Goal: Register for event/course

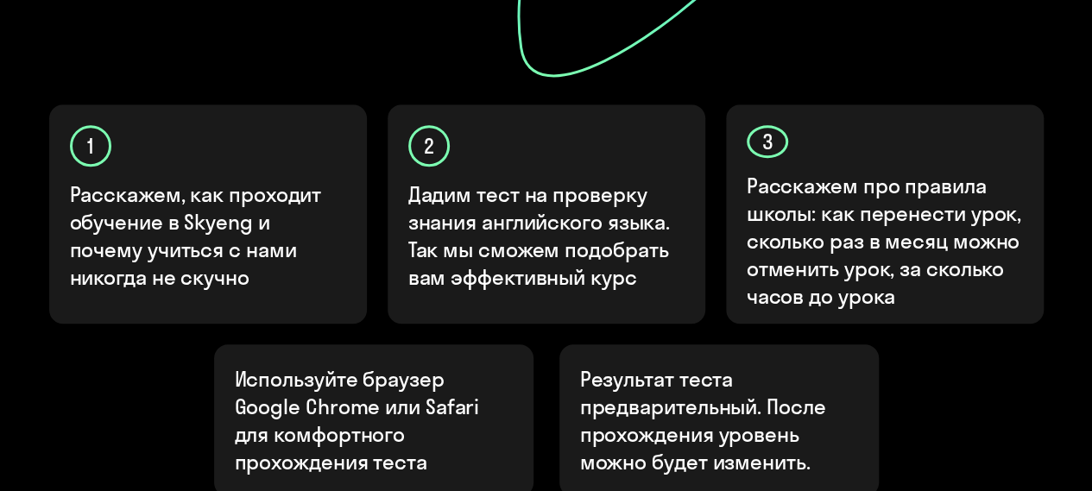
scroll to position [754, 0]
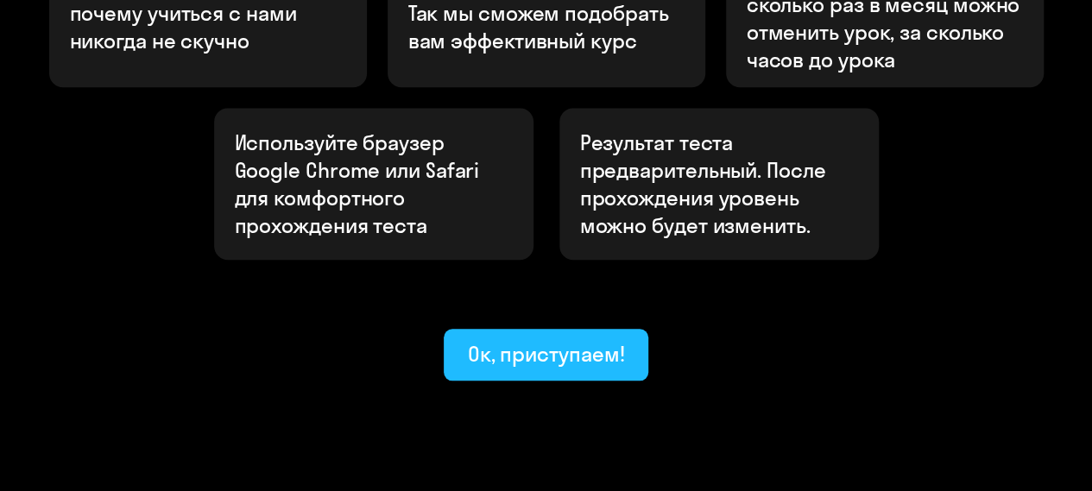
click at [570, 340] on div "Ок, приступаем!" at bounding box center [546, 354] width 157 height 28
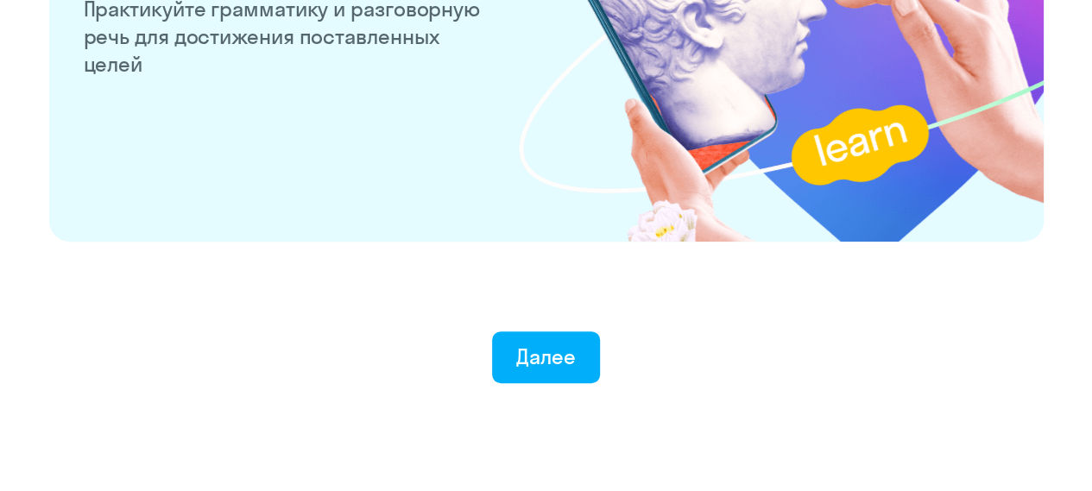
scroll to position [3509, 0]
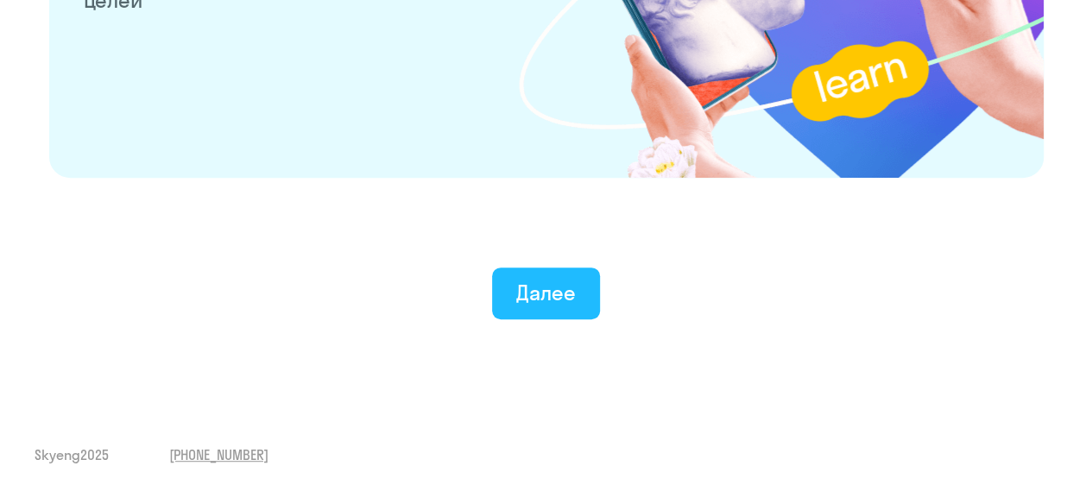
click at [576, 297] on button "Далее" at bounding box center [546, 294] width 108 height 52
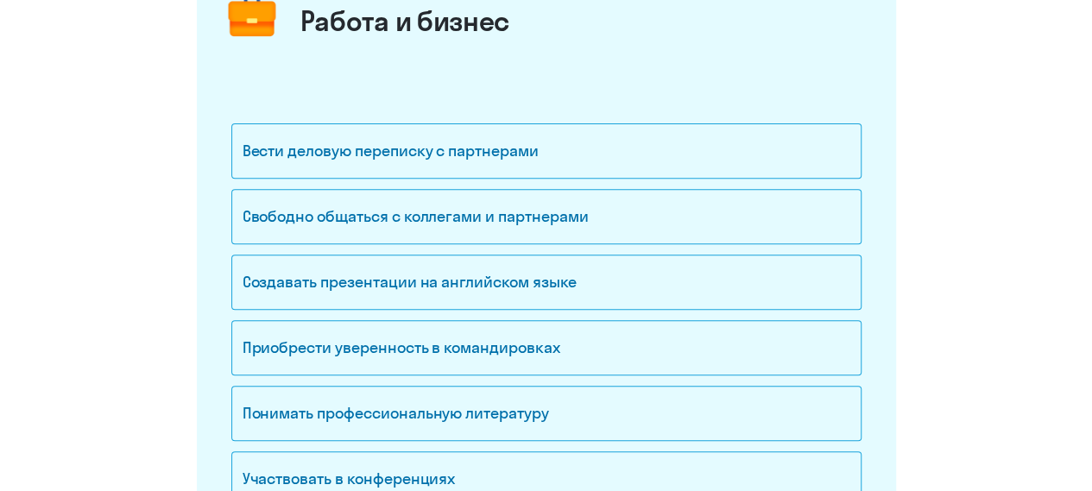
scroll to position [259, 0]
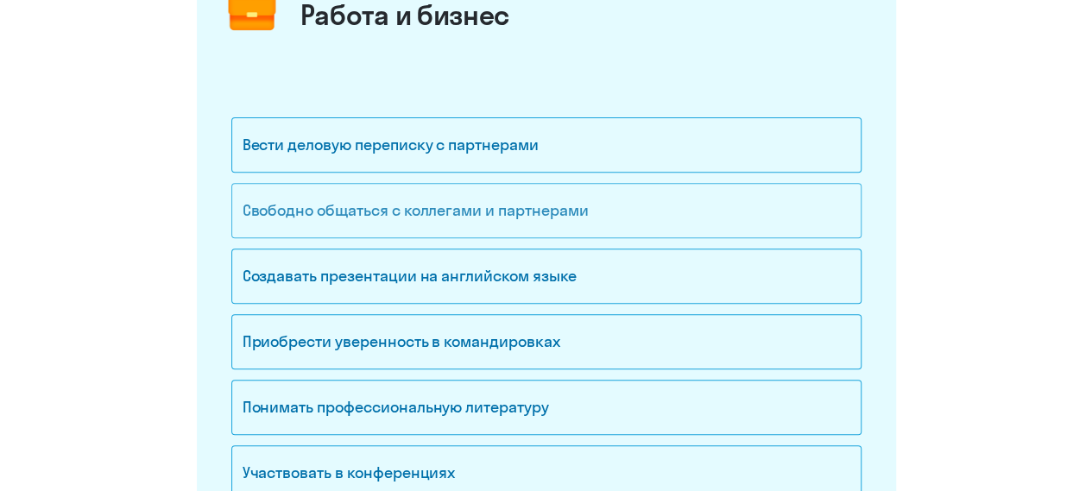
click at [554, 201] on div "Свободно общаться с коллегами и партнерами" at bounding box center [546, 210] width 630 height 55
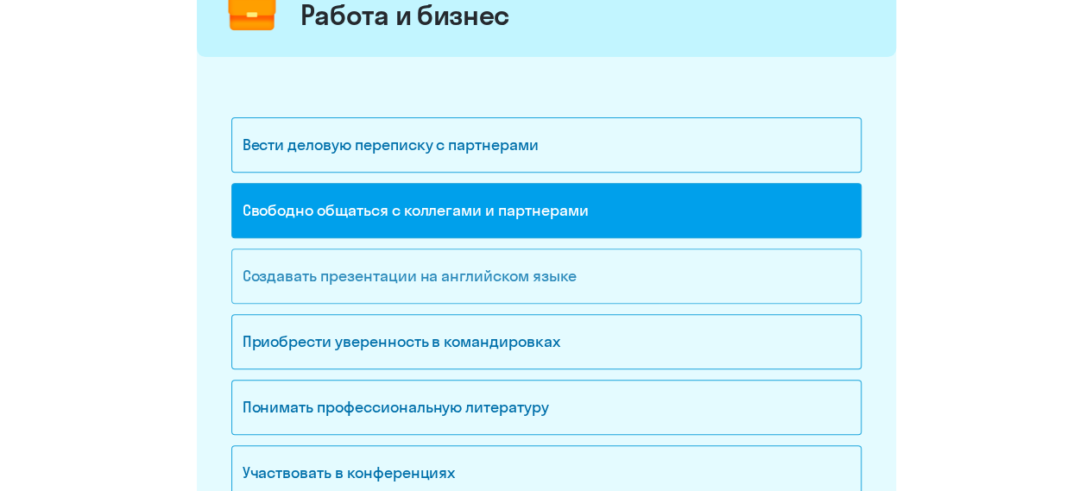
click at [324, 286] on div "Создавать презентации на английском языке" at bounding box center [546, 276] width 630 height 55
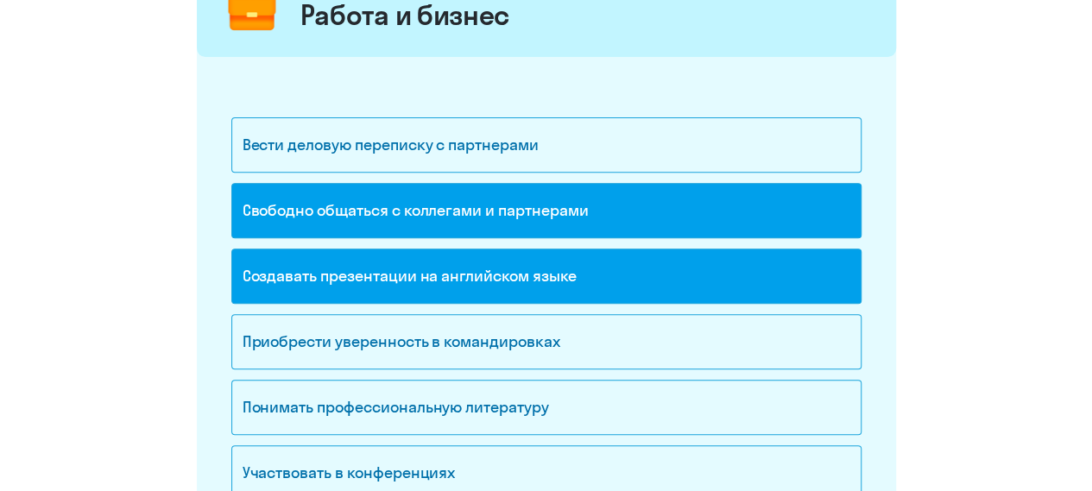
click at [466, 272] on div "Создавать презентации на английском языке" at bounding box center [546, 276] width 630 height 55
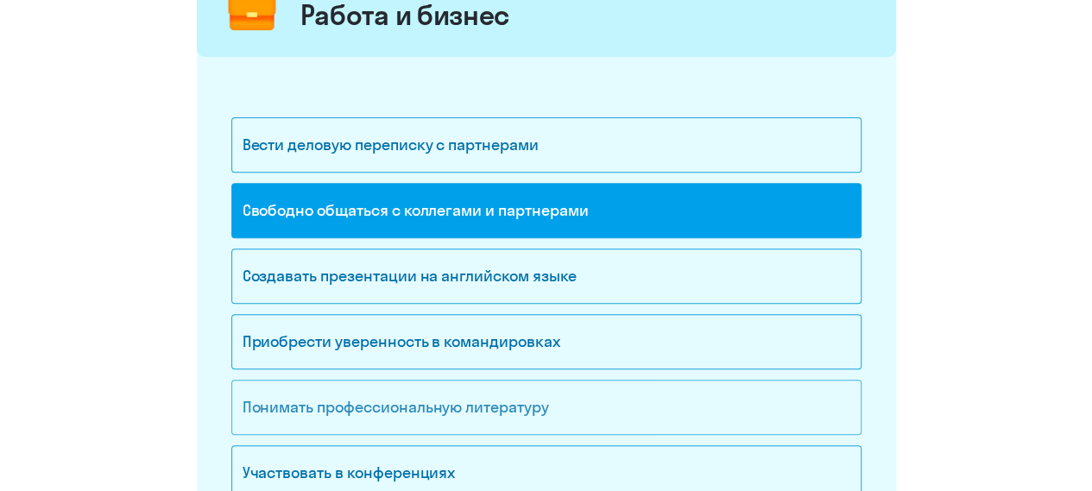
click at [511, 417] on div "Понимать профессиональную литературу" at bounding box center [546, 407] width 630 height 55
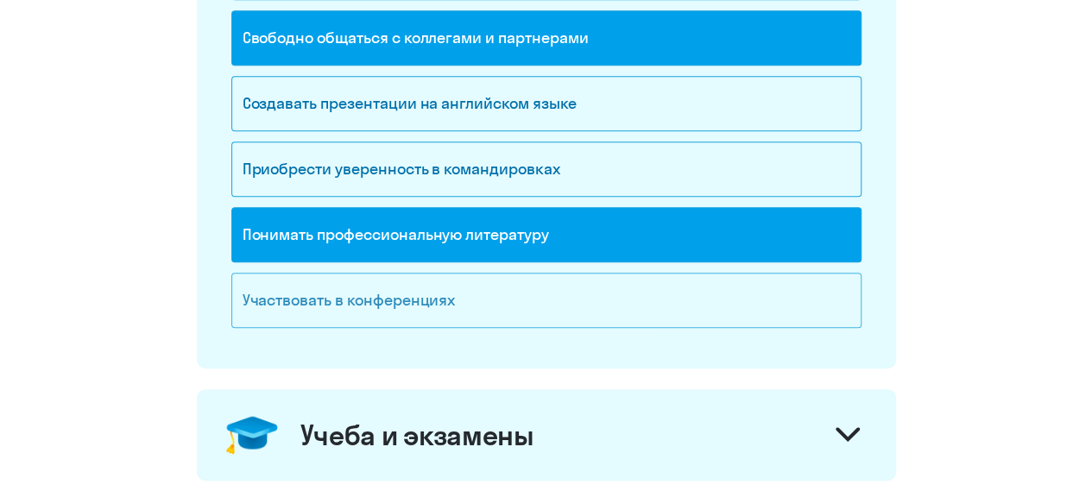
click at [469, 316] on div "Участвовать в конференциях" at bounding box center [546, 300] width 630 height 55
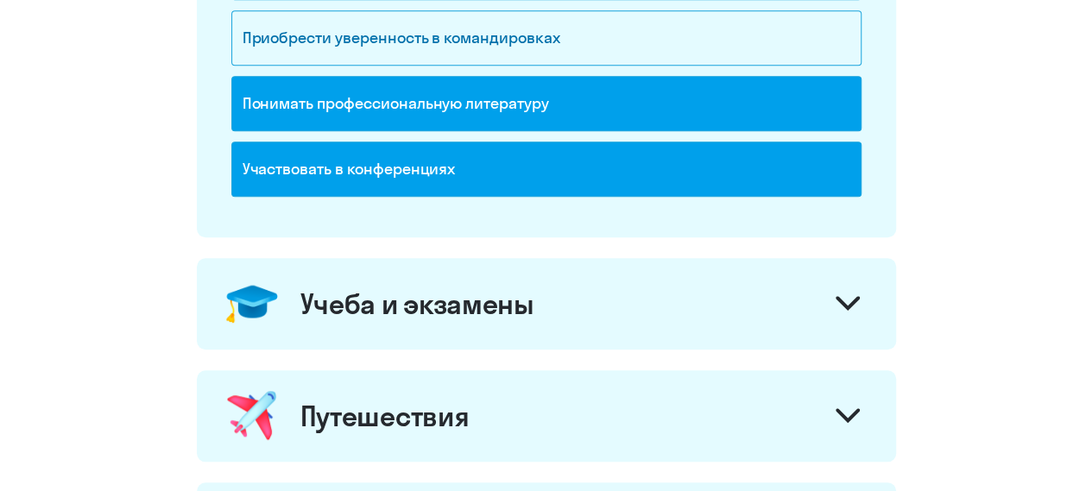
scroll to position [777, 0]
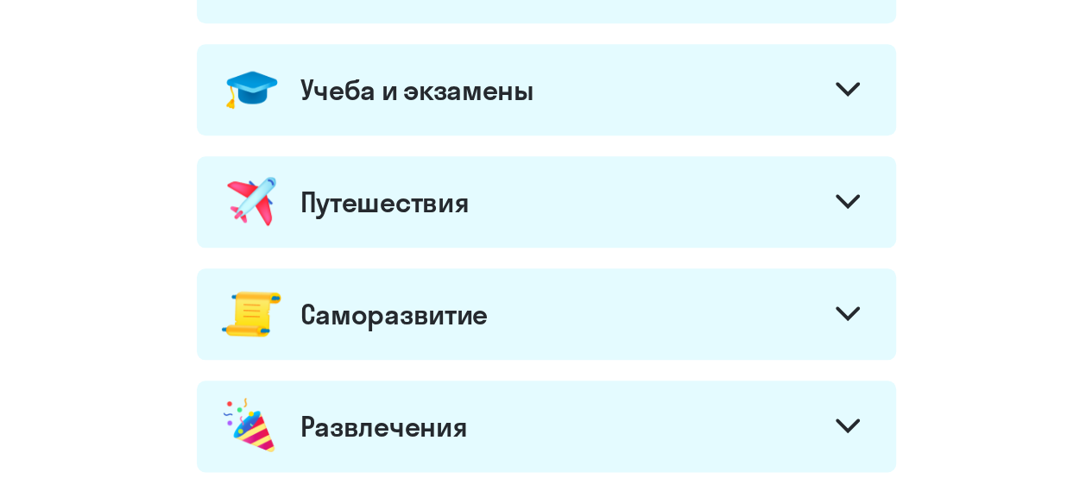
click at [525, 118] on div "Учеба и экзамены" at bounding box center [546, 89] width 699 height 91
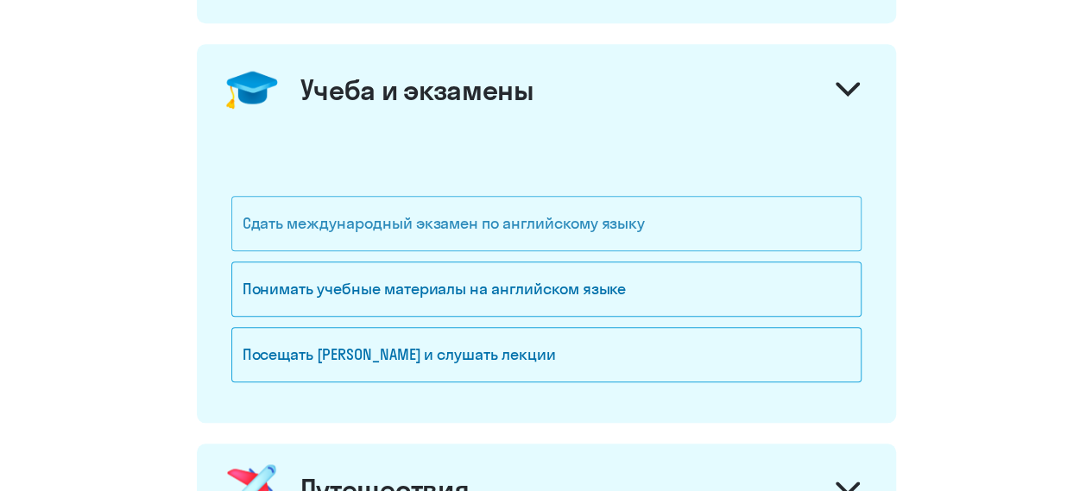
click at [518, 224] on div "Сдать международный экзамен по английскому языку" at bounding box center [546, 223] width 630 height 55
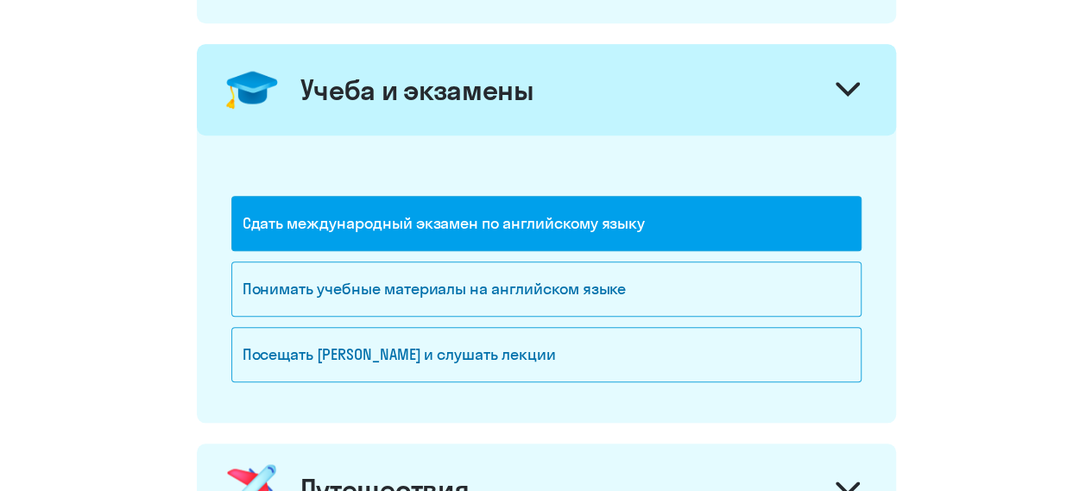
click at [530, 106] on div "Учеба и экзамены" at bounding box center [546, 89] width 699 height 91
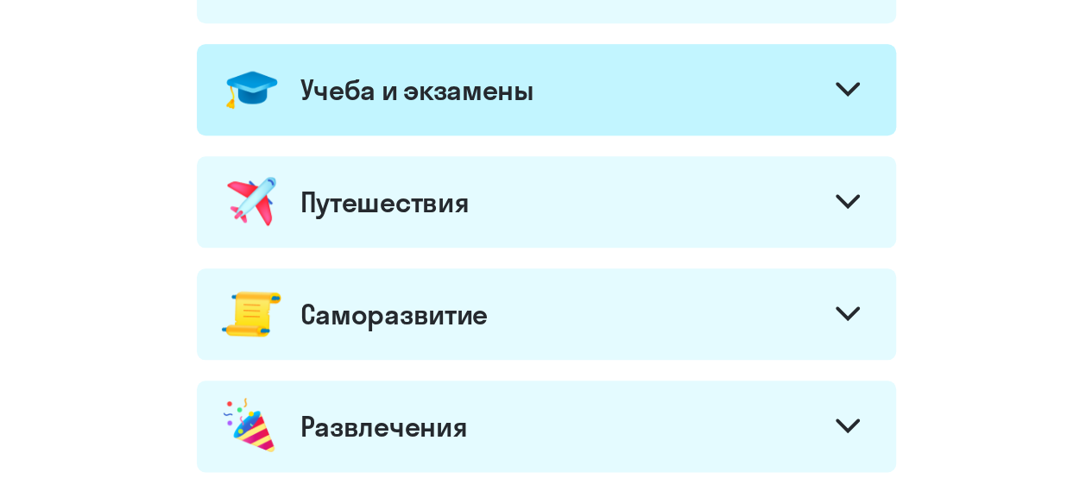
click at [526, 198] on div "Путешествия" at bounding box center [546, 201] width 699 height 91
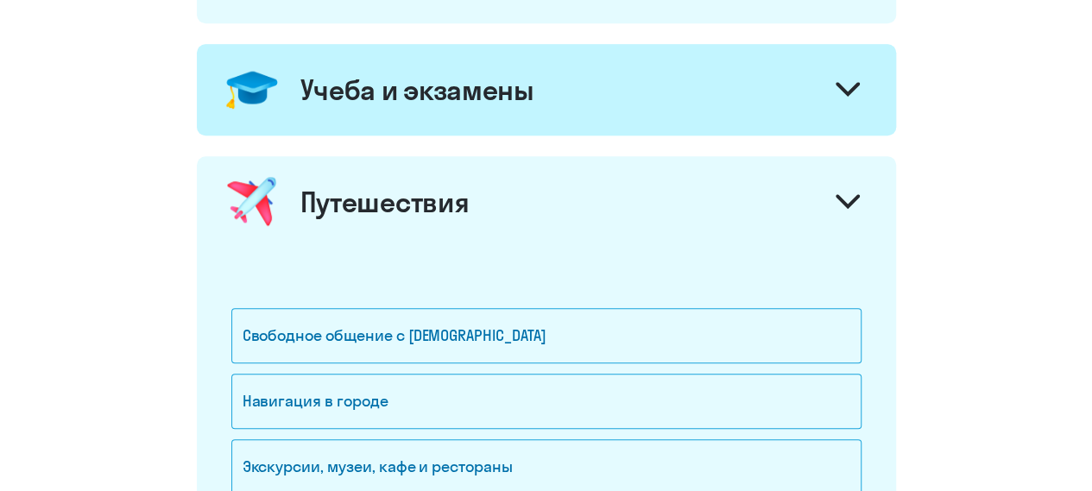
click at [526, 198] on div "Путешествия" at bounding box center [546, 201] width 699 height 91
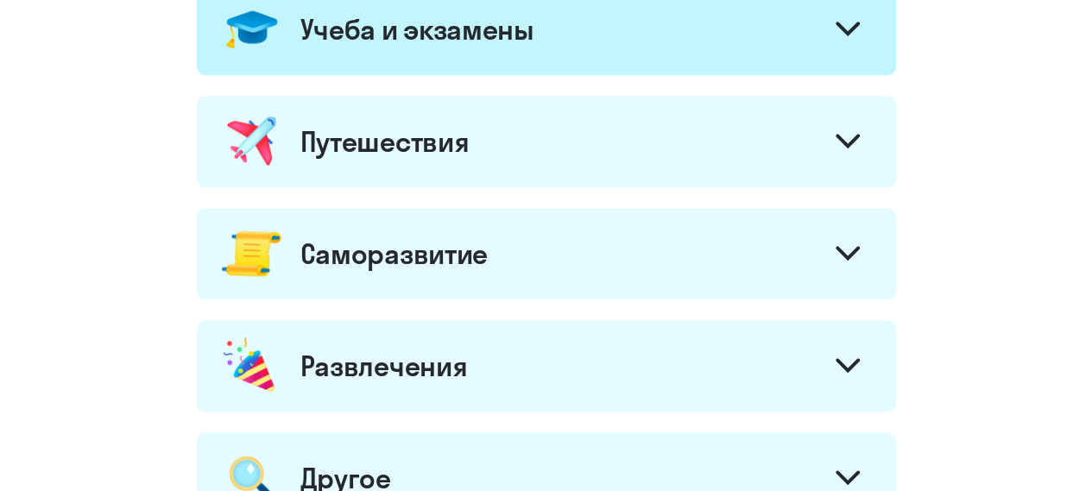
scroll to position [863, 0]
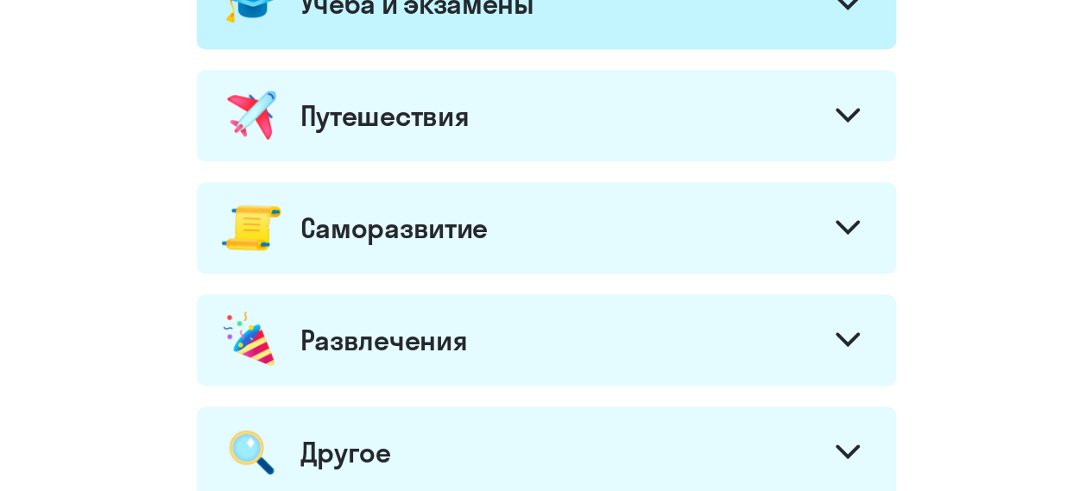
click at [519, 260] on div "Саморазвитие" at bounding box center [546, 227] width 699 height 91
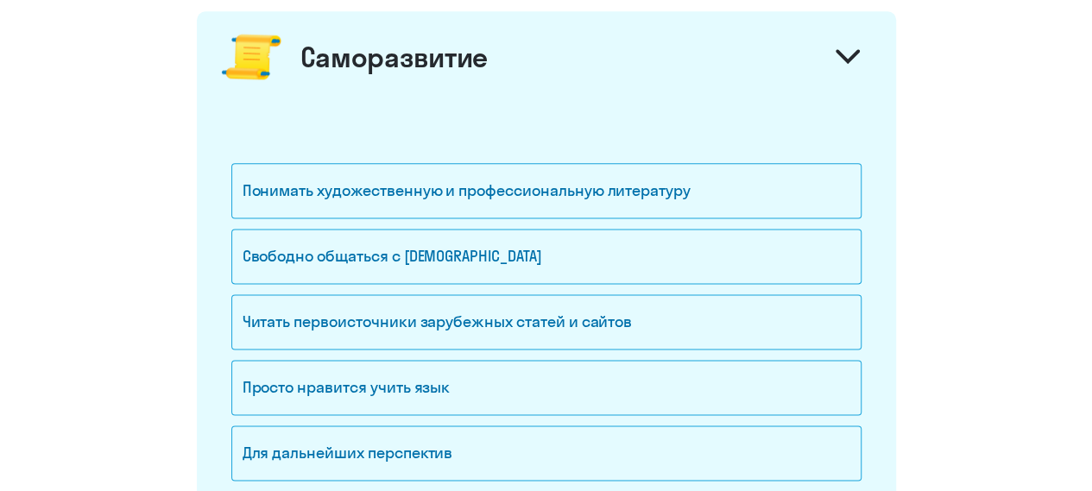
scroll to position [1035, 0]
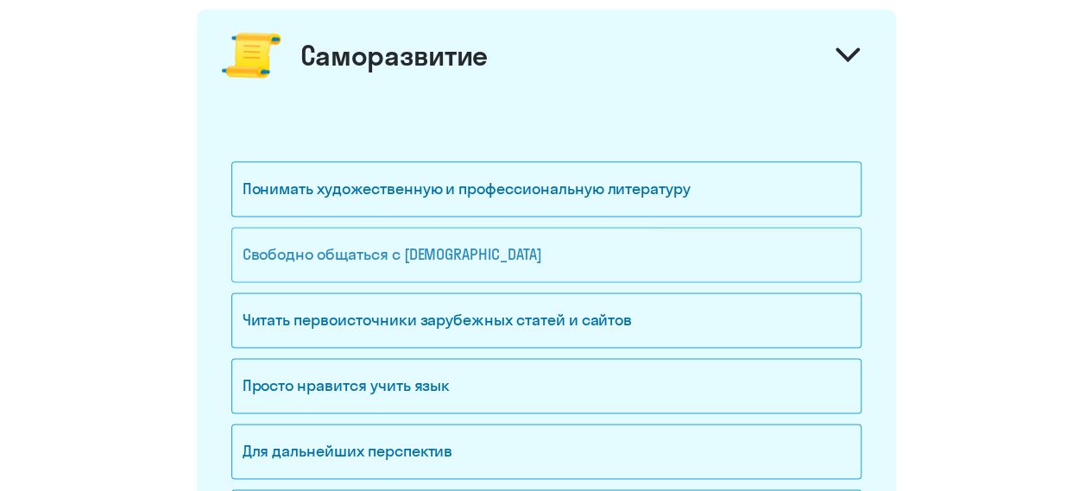
click at [500, 241] on div "Свободно общаться с [DEMOGRAPHIC_DATA]" at bounding box center [546, 254] width 630 height 55
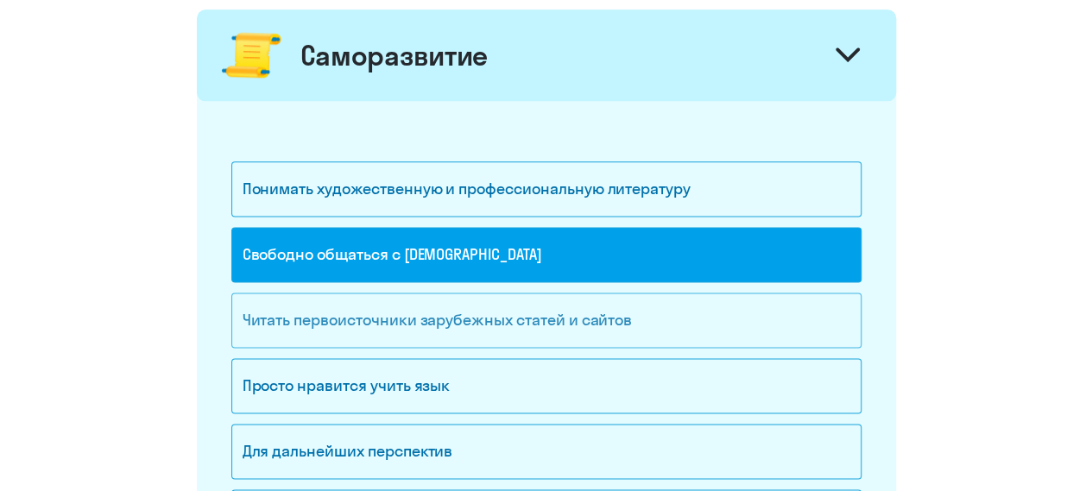
click at [499, 297] on div "Читать первоисточники зарубежных статей и сайтов" at bounding box center [546, 320] width 630 height 55
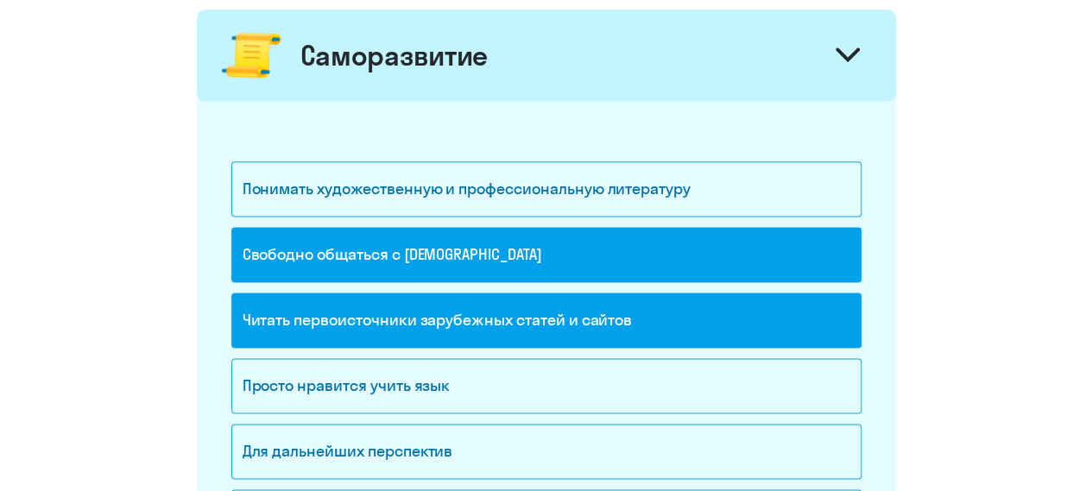
click at [491, 59] on div "Саморазвитие" at bounding box center [546, 54] width 699 height 91
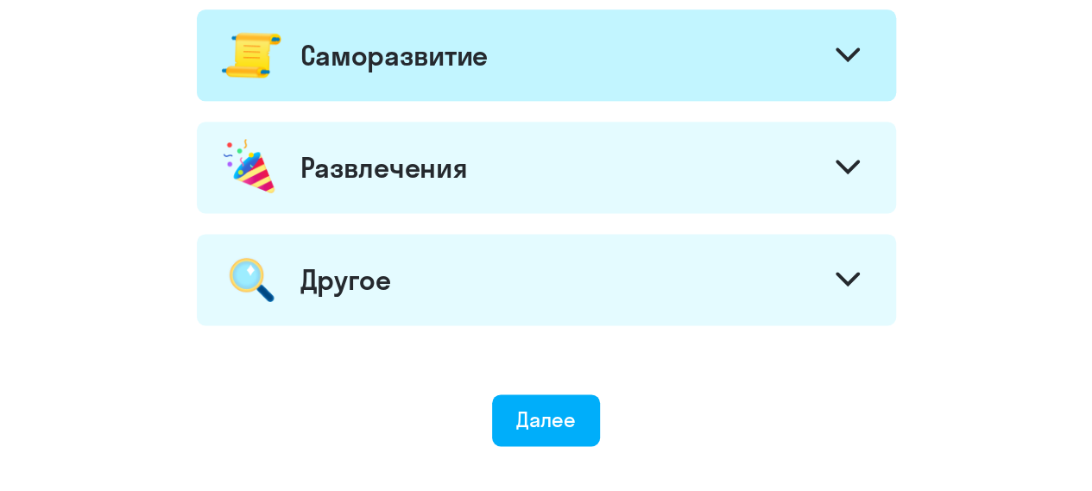
click at [501, 198] on div "Развлечения" at bounding box center [546, 167] width 699 height 91
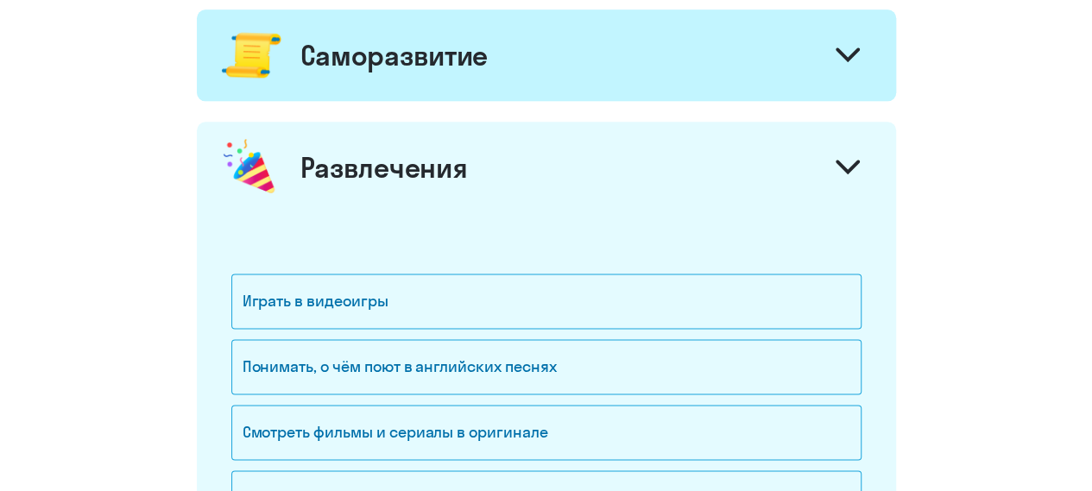
click at [501, 198] on div "Развлечения" at bounding box center [546, 167] width 699 height 91
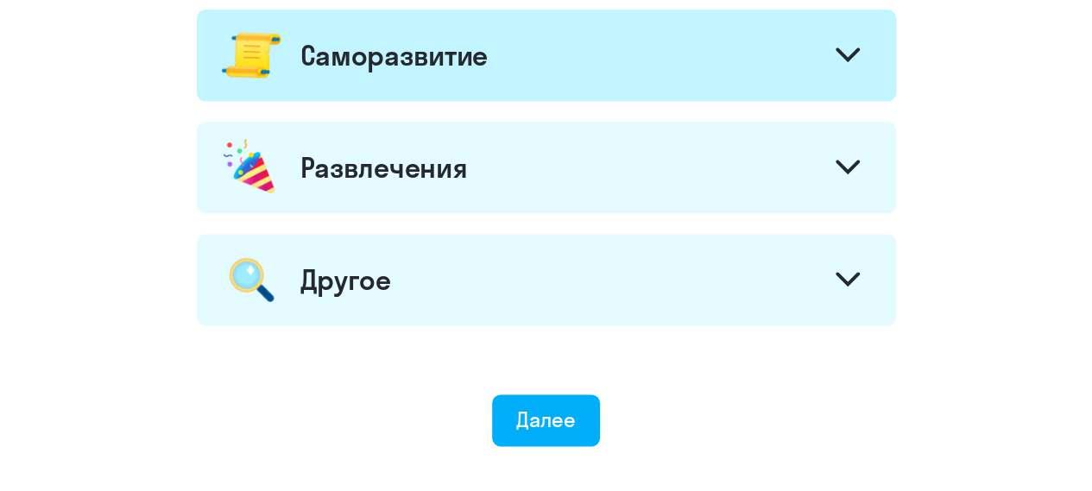
click at [497, 282] on div "Другое" at bounding box center [546, 279] width 699 height 91
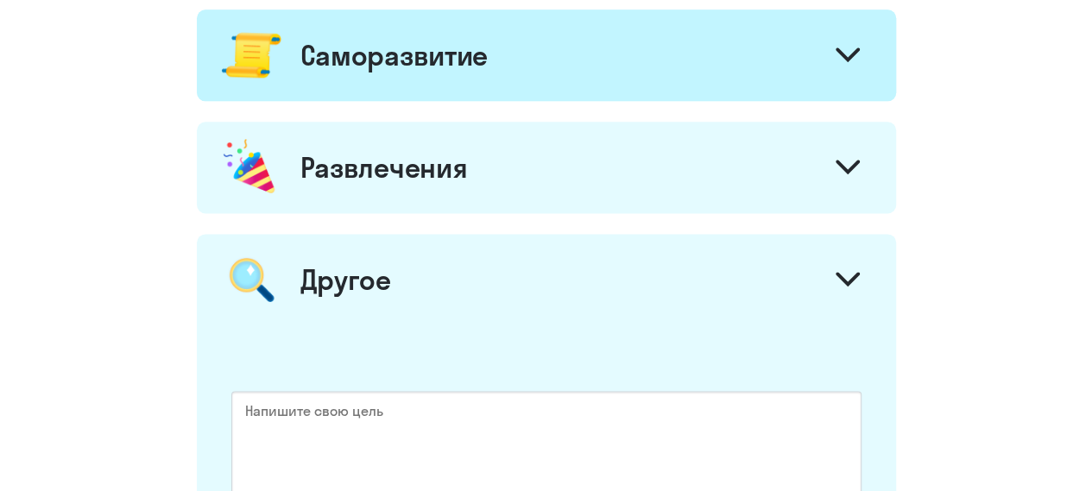
click at [497, 282] on div "Другое" at bounding box center [546, 279] width 699 height 91
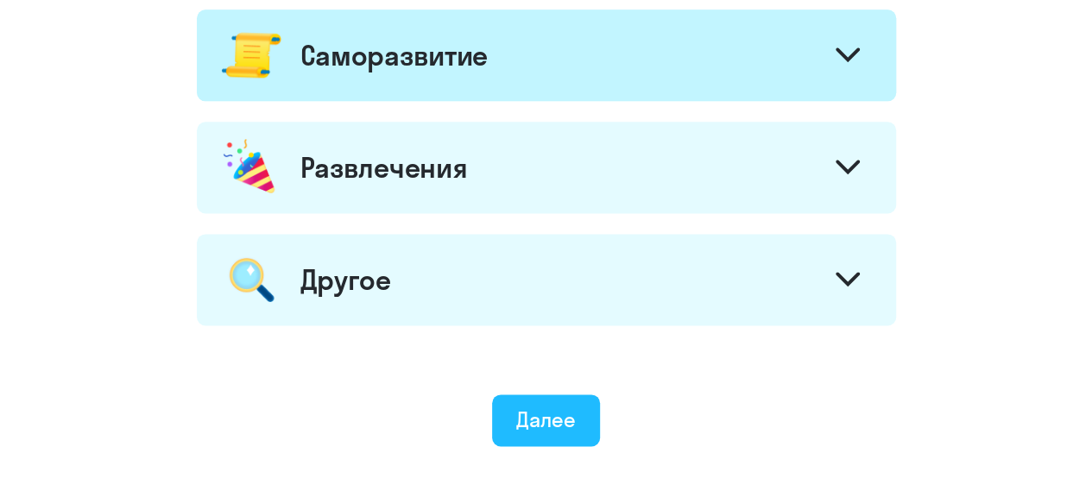
click at [506, 402] on button "Далее" at bounding box center [546, 420] width 108 height 52
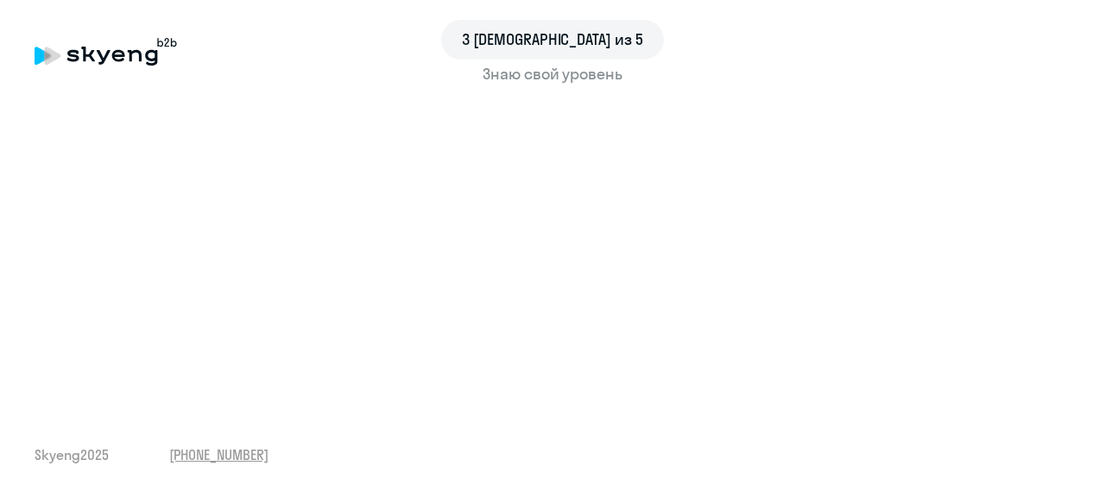
click at [571, 79] on div "Знаю свой уровень" at bounding box center [552, 74] width 1035 height 22
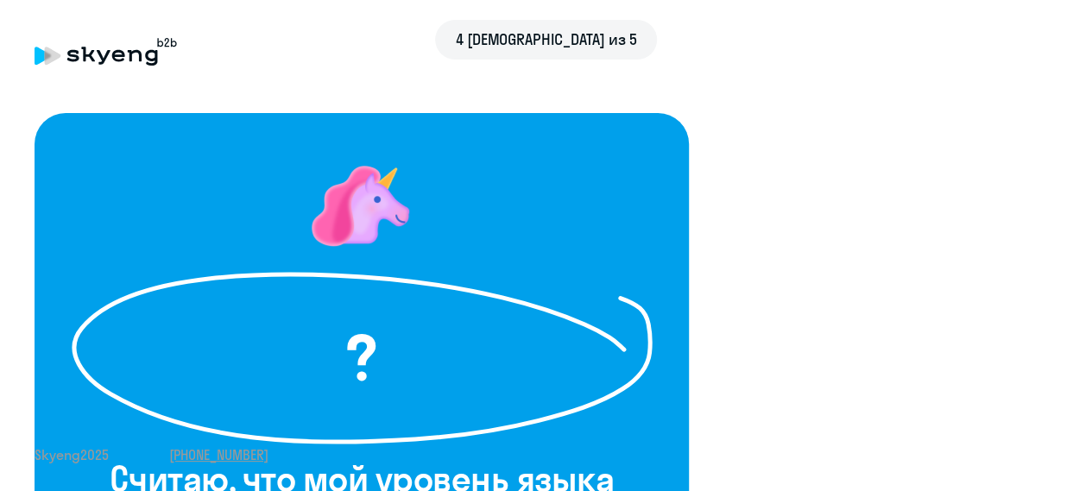
click at [542, 61] on div "4 [DEMOGRAPHIC_DATA] из 5" at bounding box center [546, 52] width 1023 height 40
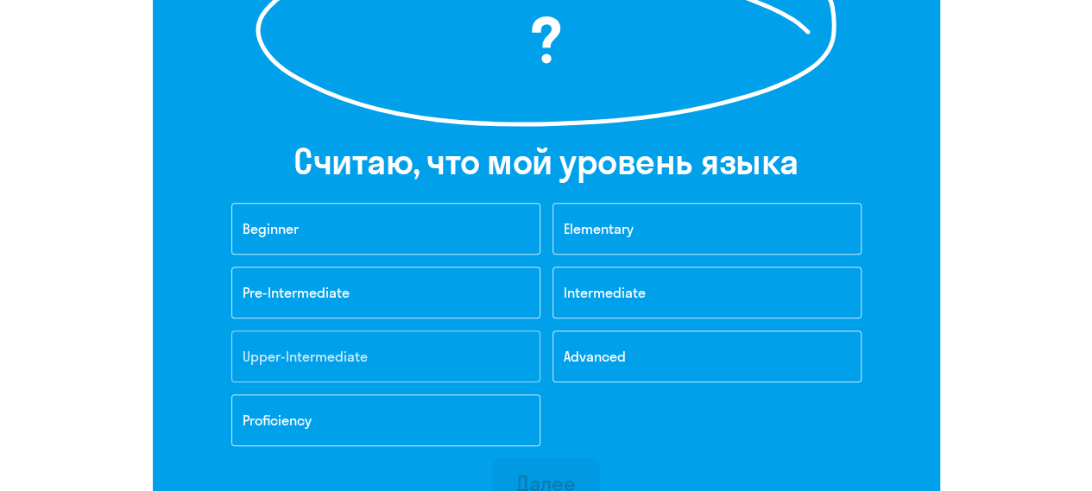
scroll to position [345, 0]
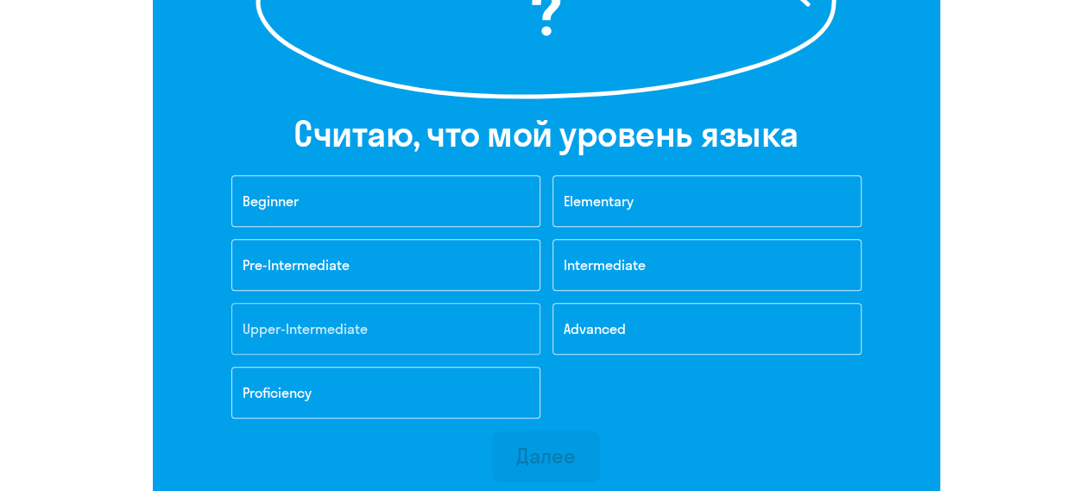
click at [395, 324] on button "Upper-Intermediate" at bounding box center [385, 329] width 309 height 52
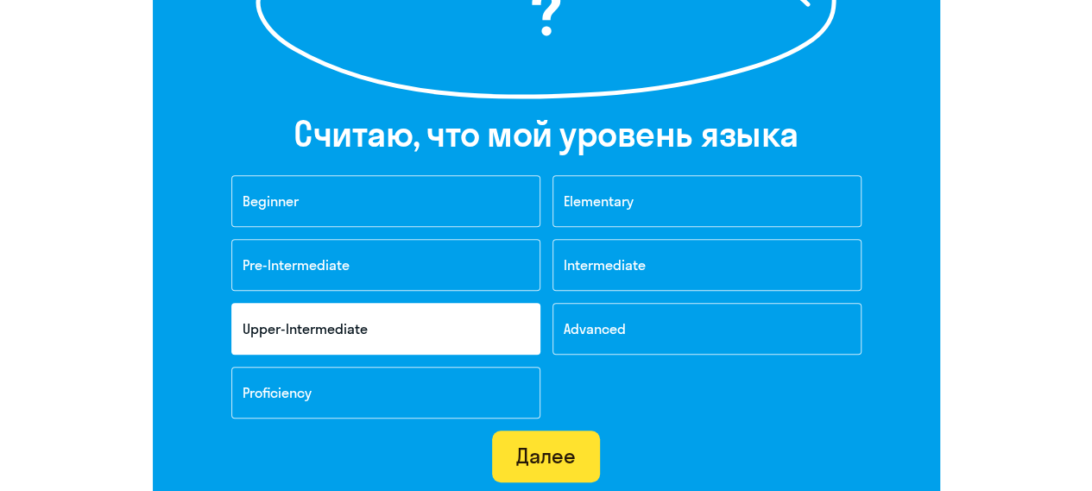
click at [577, 466] on button "Далее" at bounding box center [546, 457] width 108 height 52
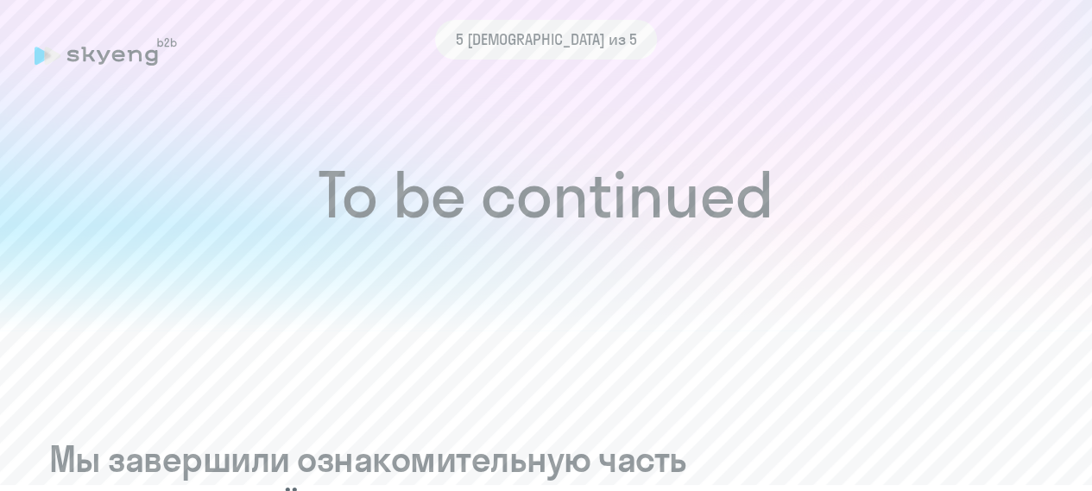
click at [100, 54] on div "5 [DEMOGRAPHIC_DATA] из 5" at bounding box center [546, 40] width 1023 height 40
click at [176, 42] on div "5 [DEMOGRAPHIC_DATA] из 5" at bounding box center [546, 40] width 1023 height 40
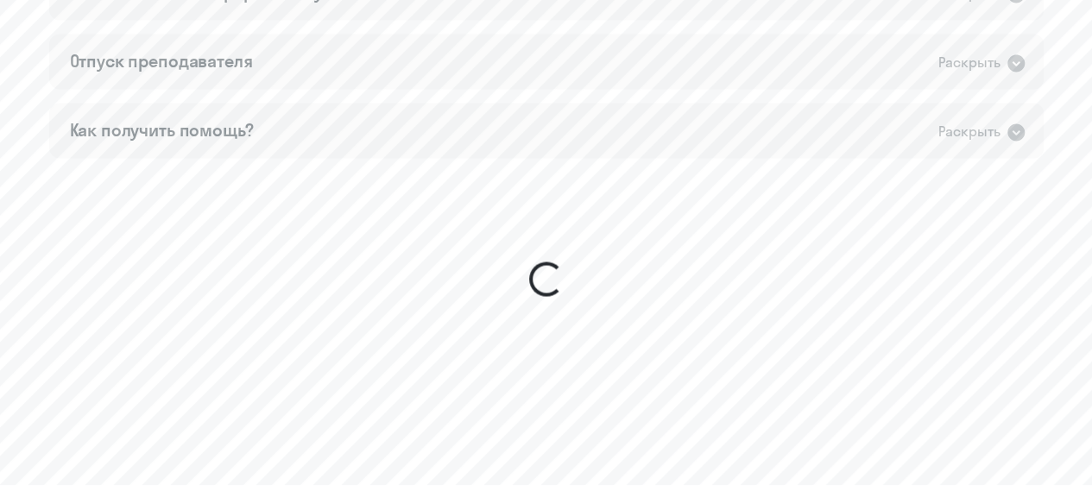
scroll to position [1555, 0]
